Goal: Feedback & Contribution: Leave review/rating

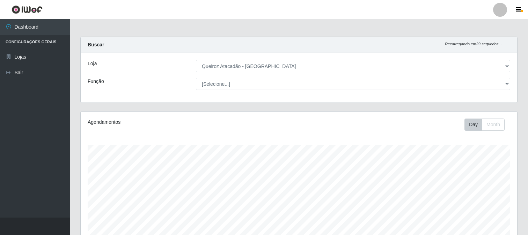
select select "464"
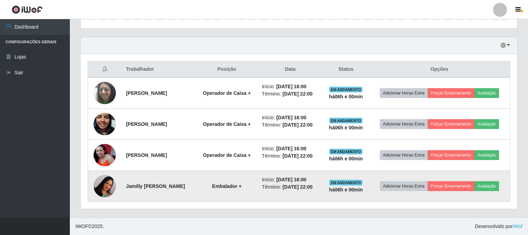
scroll to position [145, 436]
click at [492, 185] on button "Avaliação" at bounding box center [486, 187] width 25 height 10
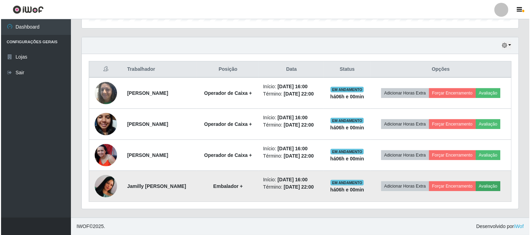
scroll to position [145, 432]
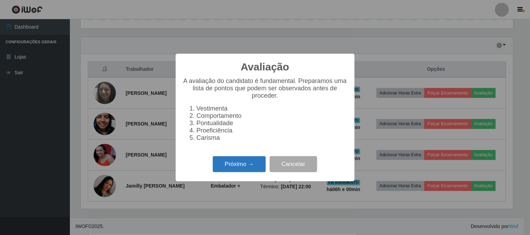
click at [229, 167] on button "Próximo →" at bounding box center [239, 164] width 53 height 16
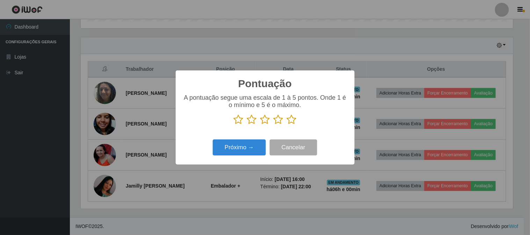
click at [290, 118] on icon at bounding box center [292, 120] width 10 height 10
click at [287, 125] on input "radio" at bounding box center [287, 125] width 0 height 0
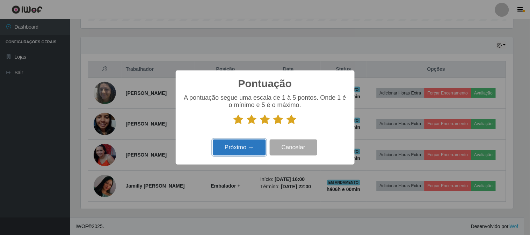
click at [248, 144] on button "Próximo →" at bounding box center [239, 148] width 53 height 16
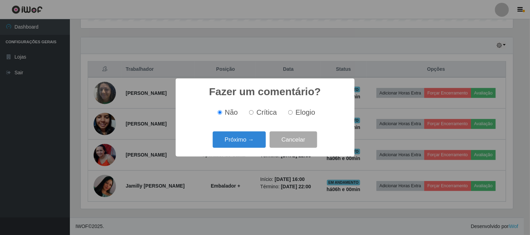
click at [247, 145] on button "Próximo →" at bounding box center [239, 140] width 53 height 16
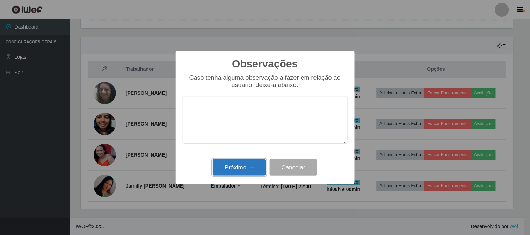
click at [241, 168] on button "Próximo →" at bounding box center [239, 168] width 53 height 16
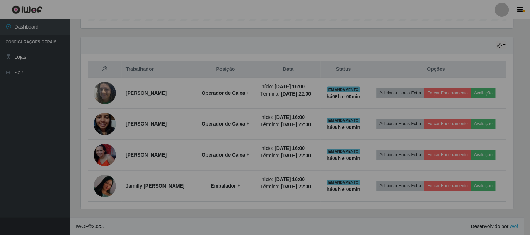
scroll to position [145, 436]
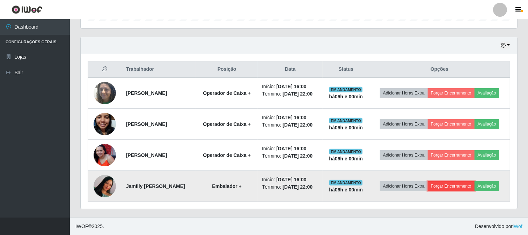
click at [446, 190] on button "Forçar Encerramento" at bounding box center [451, 187] width 47 height 10
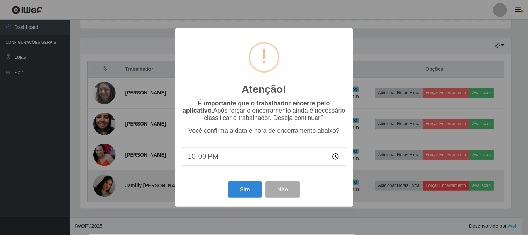
scroll to position [145, 432]
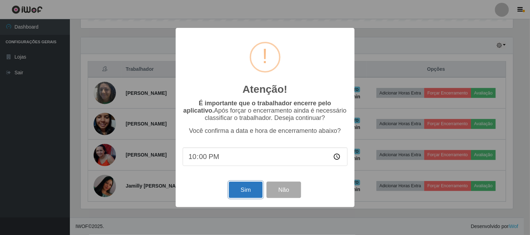
click at [244, 189] on button "Sim" at bounding box center [246, 190] width 34 height 16
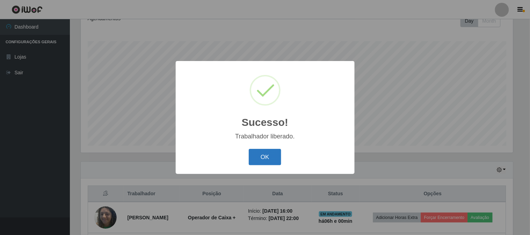
click at [251, 158] on button "OK" at bounding box center [265, 157] width 32 height 16
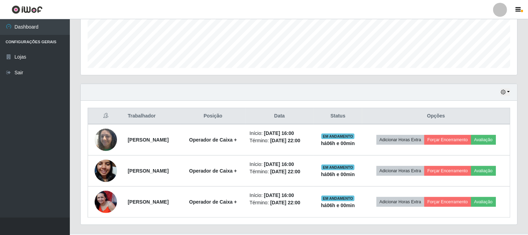
scroll to position [197, 0]
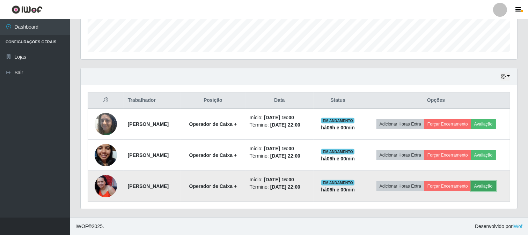
click at [492, 184] on button "Avaliação" at bounding box center [483, 187] width 25 height 10
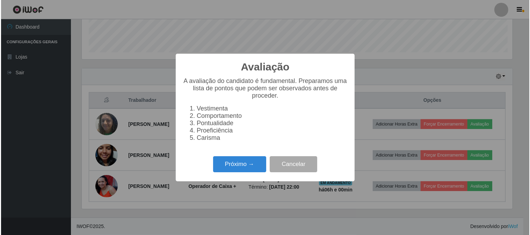
scroll to position [145, 432]
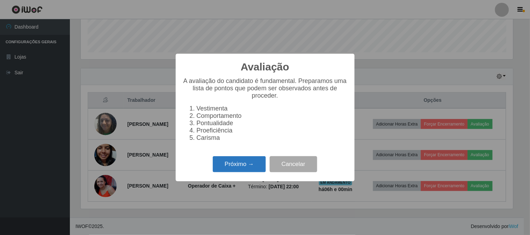
click at [231, 162] on button "Próximo →" at bounding box center [239, 164] width 53 height 16
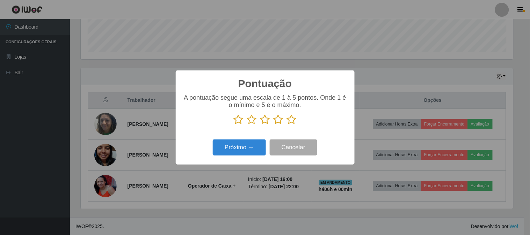
scroll to position [348958, 348670]
click at [287, 120] on icon at bounding box center [292, 120] width 10 height 10
click at [287, 125] on input "radio" at bounding box center [287, 125] width 0 height 0
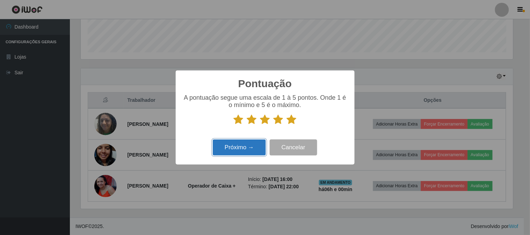
click at [251, 141] on button "Próximo →" at bounding box center [239, 148] width 53 height 16
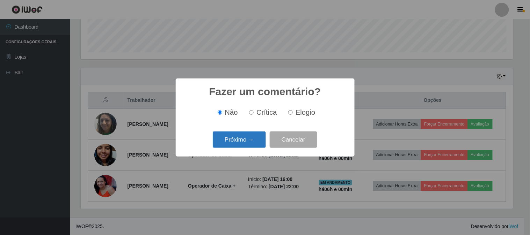
click at [252, 145] on button "Próximo →" at bounding box center [239, 140] width 53 height 16
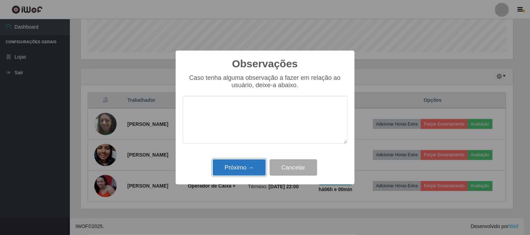
click at [251, 161] on button "Próximo →" at bounding box center [239, 168] width 53 height 16
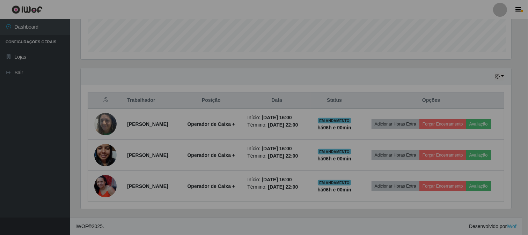
scroll to position [145, 436]
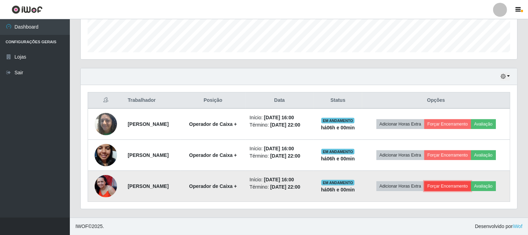
click at [463, 187] on button "Forçar Encerramento" at bounding box center [447, 187] width 47 height 10
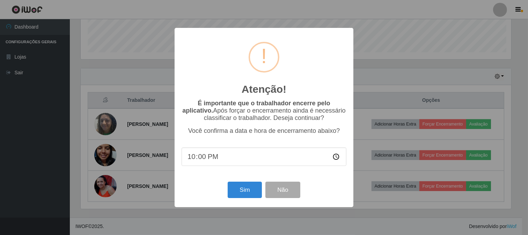
scroll to position [145, 432]
click at [247, 193] on button "Sim" at bounding box center [246, 190] width 34 height 16
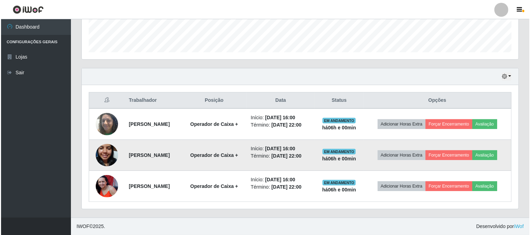
scroll to position [0, 0]
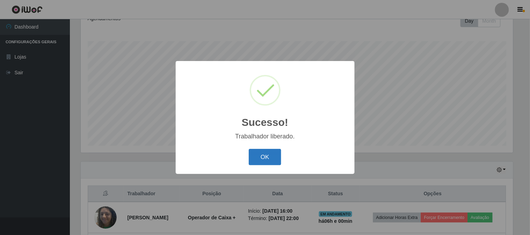
click at [275, 165] on button "OK" at bounding box center [265, 157] width 32 height 16
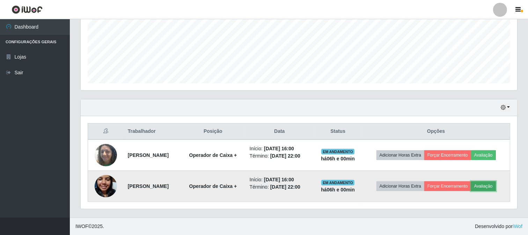
click at [491, 187] on button "Avaliação" at bounding box center [483, 187] width 25 height 10
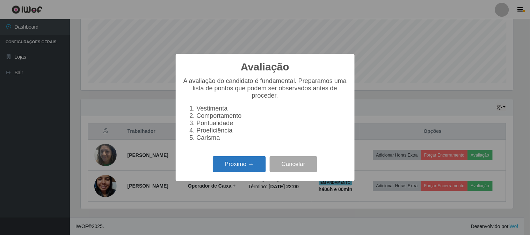
click at [226, 172] on button "Próximo →" at bounding box center [239, 164] width 53 height 16
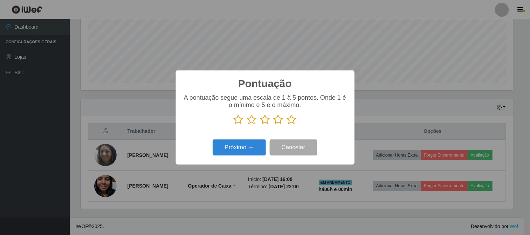
click at [291, 123] on icon at bounding box center [292, 120] width 10 height 10
click at [287, 125] on input "radio" at bounding box center [287, 125] width 0 height 0
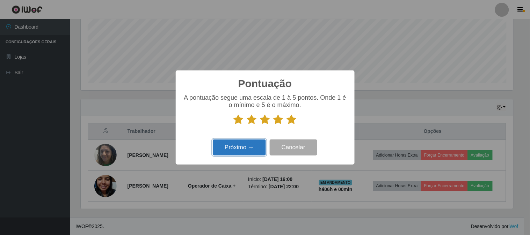
click at [243, 145] on button "Próximo →" at bounding box center [239, 148] width 53 height 16
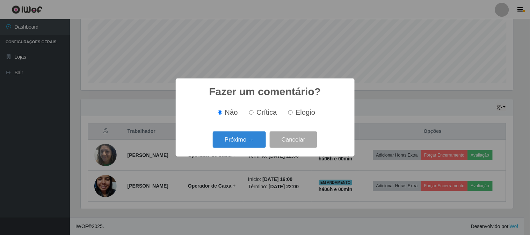
click at [243, 145] on button "Próximo →" at bounding box center [239, 140] width 53 height 16
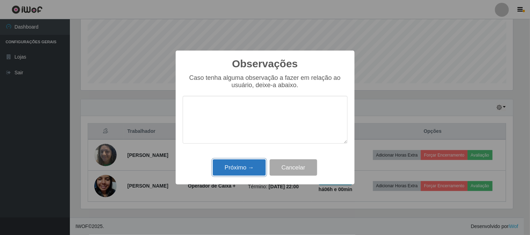
click at [247, 164] on button "Próximo →" at bounding box center [239, 168] width 53 height 16
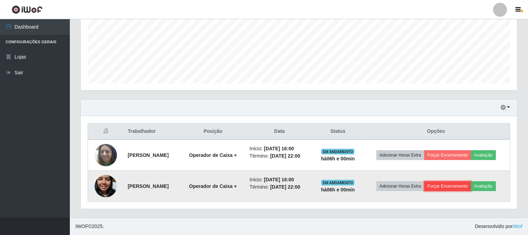
click at [447, 184] on button "Forçar Encerramento" at bounding box center [447, 187] width 47 height 10
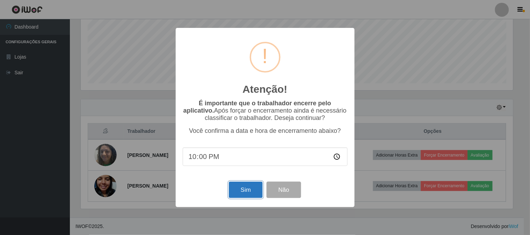
click at [232, 186] on button "Sim" at bounding box center [246, 190] width 34 height 16
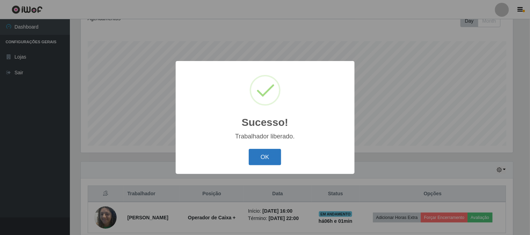
click at [267, 155] on button "OK" at bounding box center [265, 157] width 32 height 16
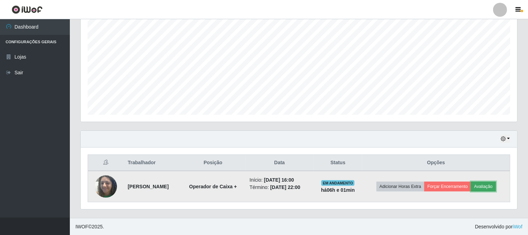
click at [489, 187] on button "Avaliação" at bounding box center [483, 187] width 25 height 10
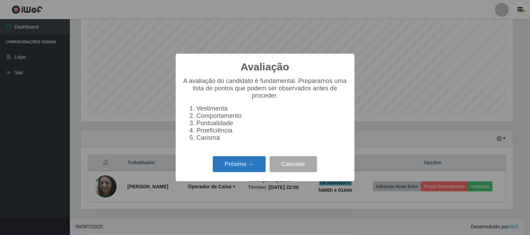
click at [263, 167] on button "Próximo →" at bounding box center [239, 164] width 53 height 16
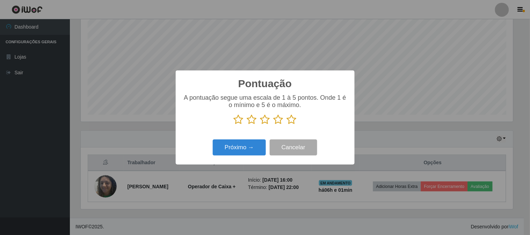
click at [293, 117] on icon at bounding box center [292, 120] width 10 height 10
click at [287, 125] on input "radio" at bounding box center [287, 125] width 0 height 0
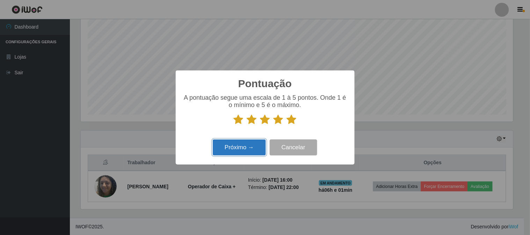
click at [248, 144] on button "Próximo →" at bounding box center [239, 148] width 53 height 16
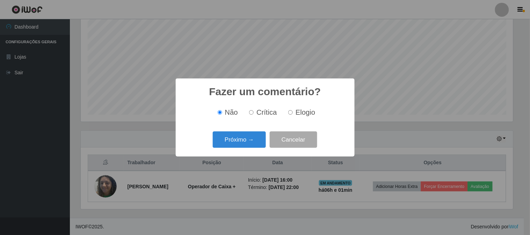
click at [248, 144] on button "Próximo →" at bounding box center [239, 140] width 53 height 16
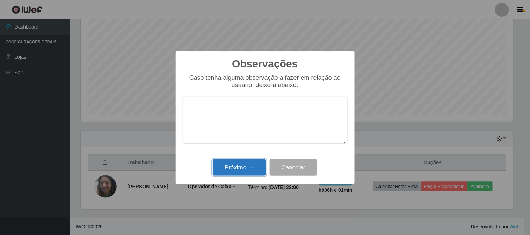
click at [248, 163] on button "Próximo →" at bounding box center [239, 168] width 53 height 16
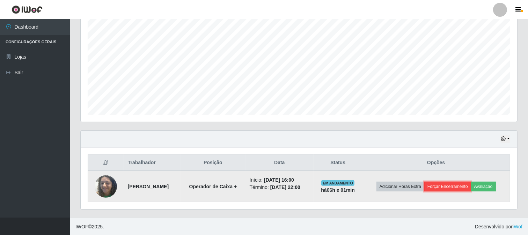
click at [449, 189] on button "Forçar Encerramento" at bounding box center [447, 187] width 47 height 10
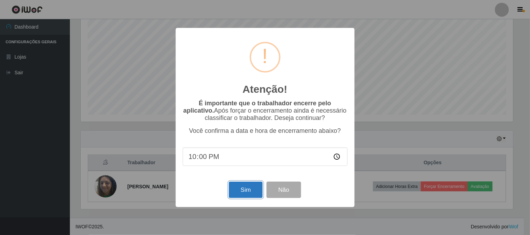
click at [262, 193] on button "Sim" at bounding box center [246, 190] width 34 height 16
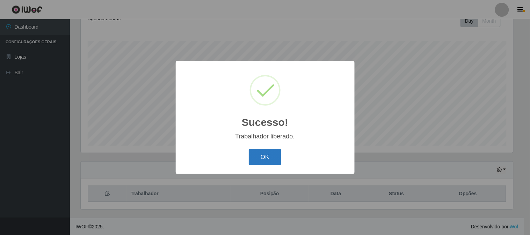
click at [263, 157] on button "OK" at bounding box center [265, 157] width 32 height 16
